Goal: Information Seeking & Learning: Learn about a topic

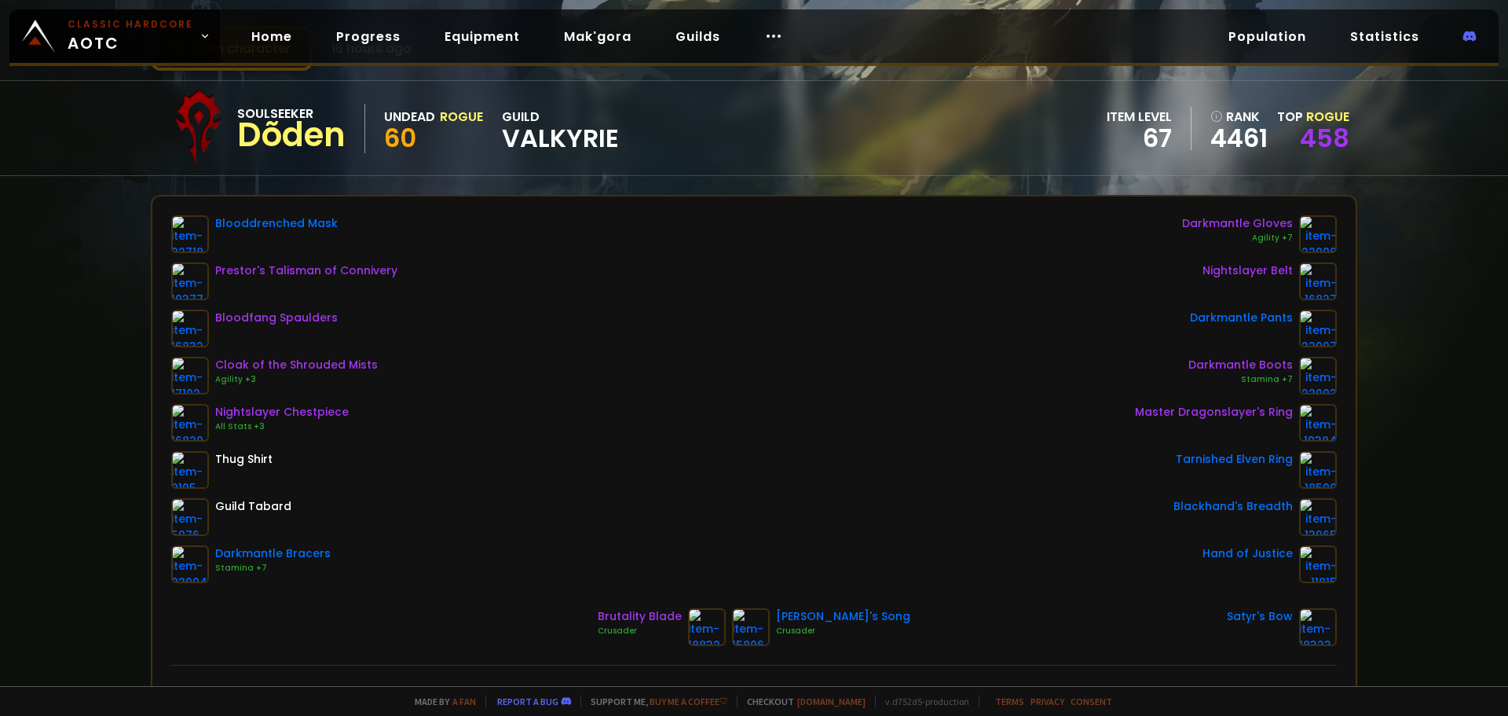
scroll to position [79, 0]
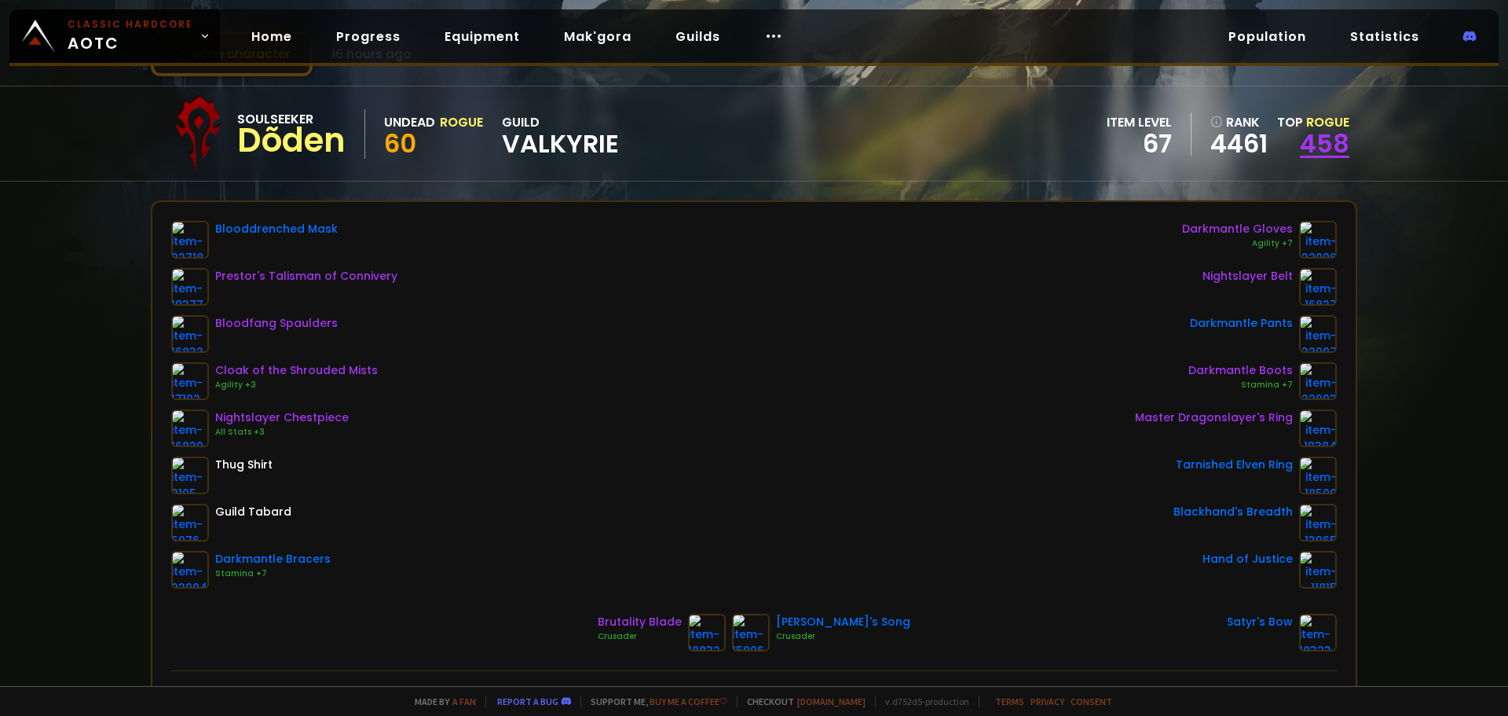
click at [1328, 142] on link "458" at bounding box center [1324, 143] width 49 height 35
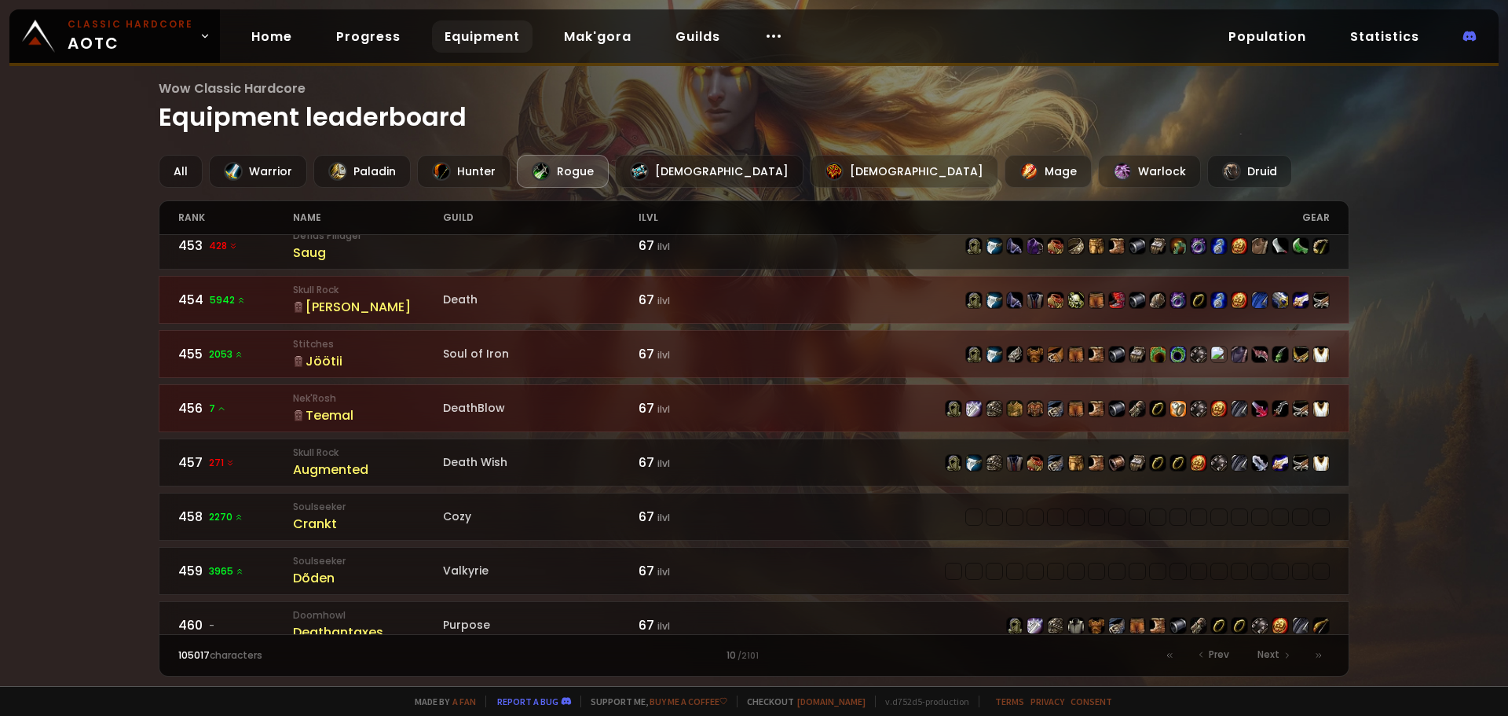
scroll to position [126, 0]
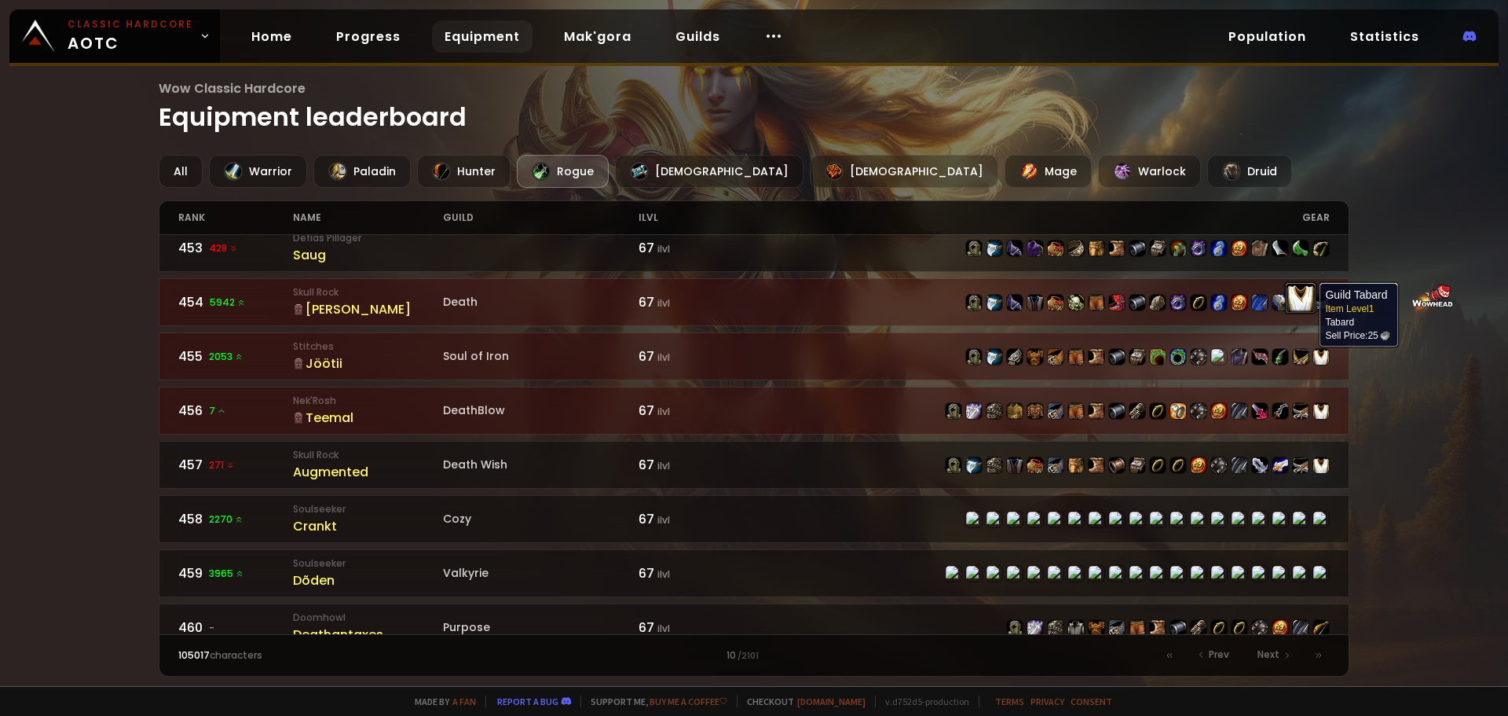
click at [1314, 361] on img at bounding box center [1322, 357] width 16 height 16
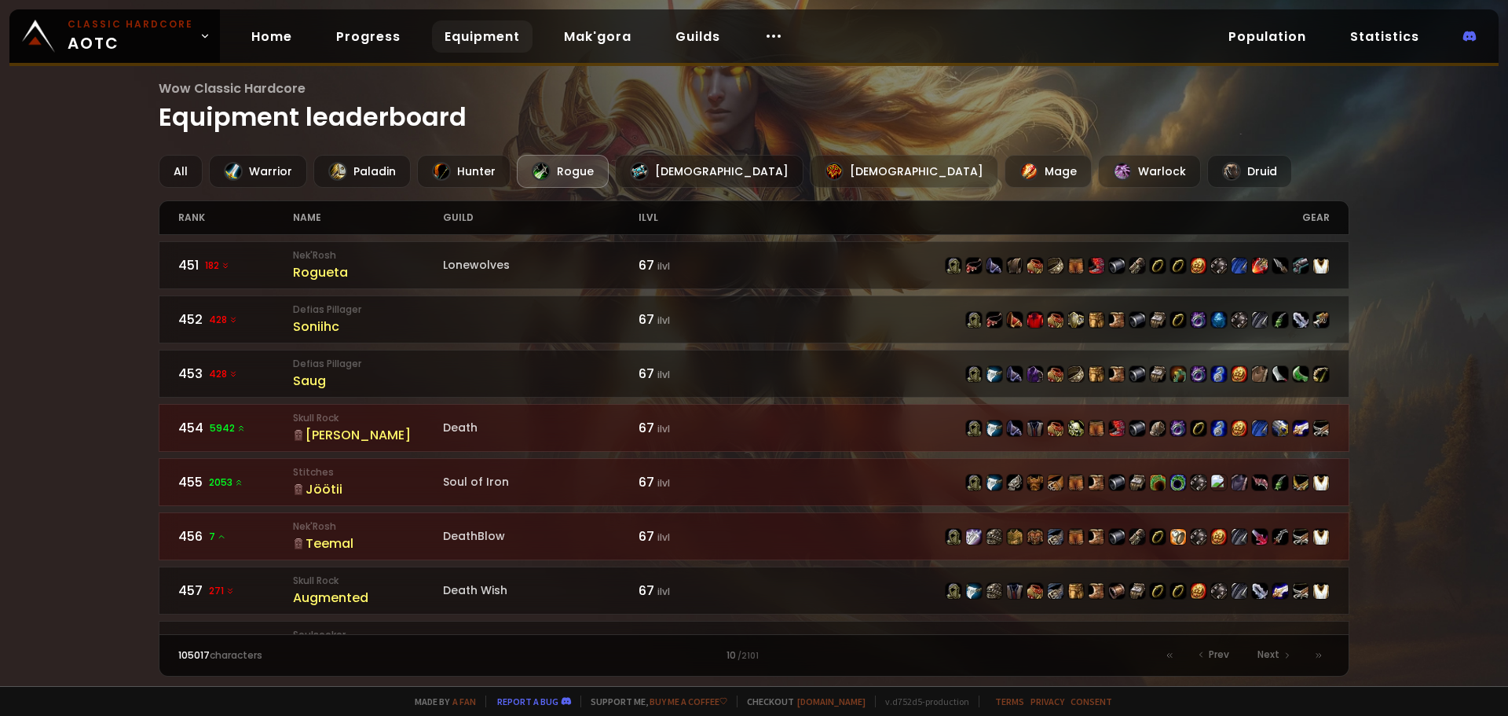
click at [577, 172] on div "Rogue" at bounding box center [563, 171] width 92 height 33
